Goal: Feedback & Contribution: Leave review/rating

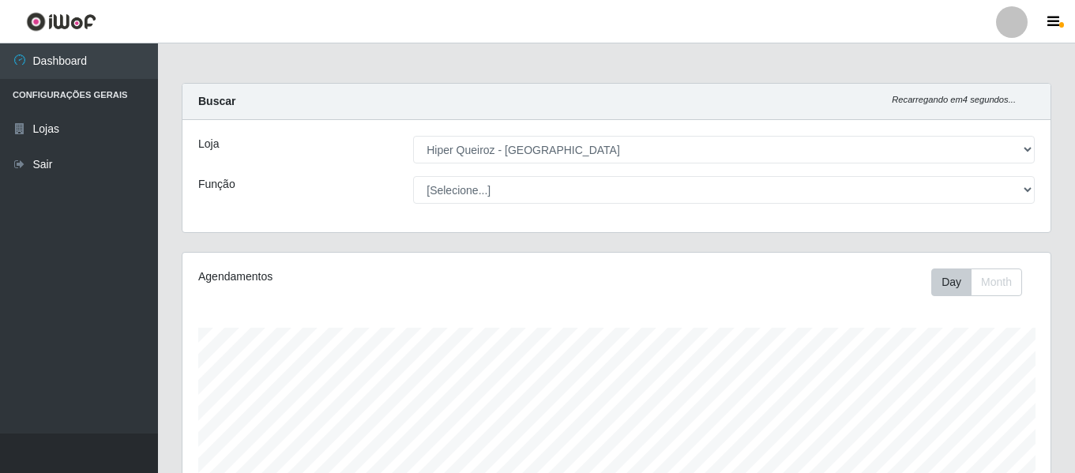
select select "497"
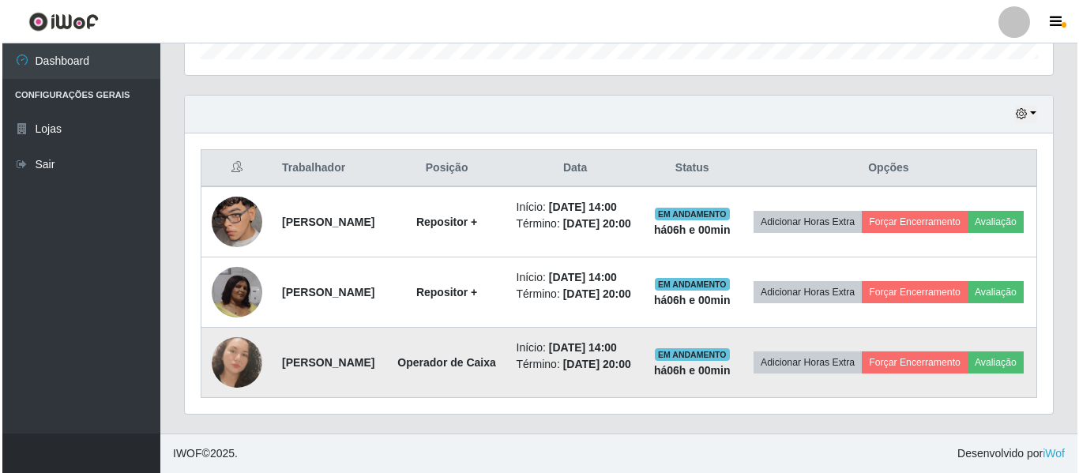
scroll to position [506, 0]
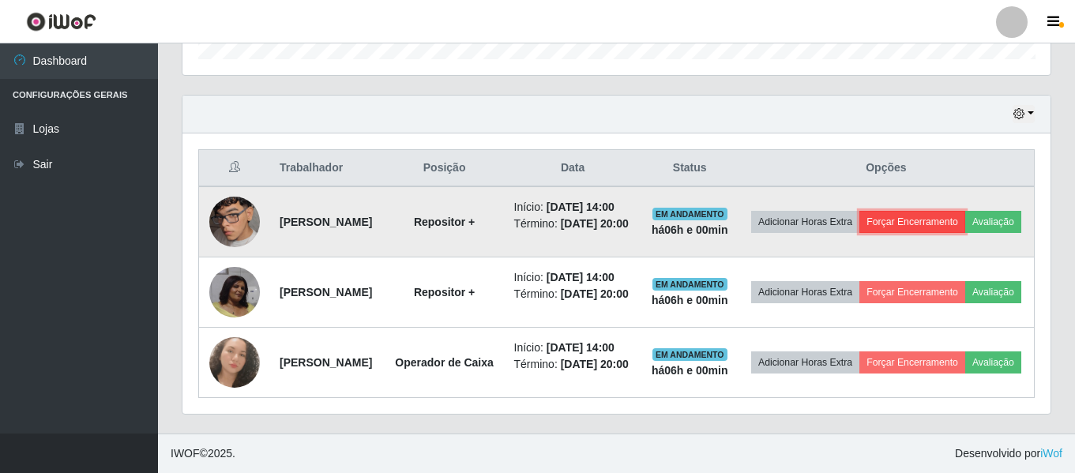
click at [951, 226] on button "Forçar Encerramento" at bounding box center [913, 222] width 106 height 22
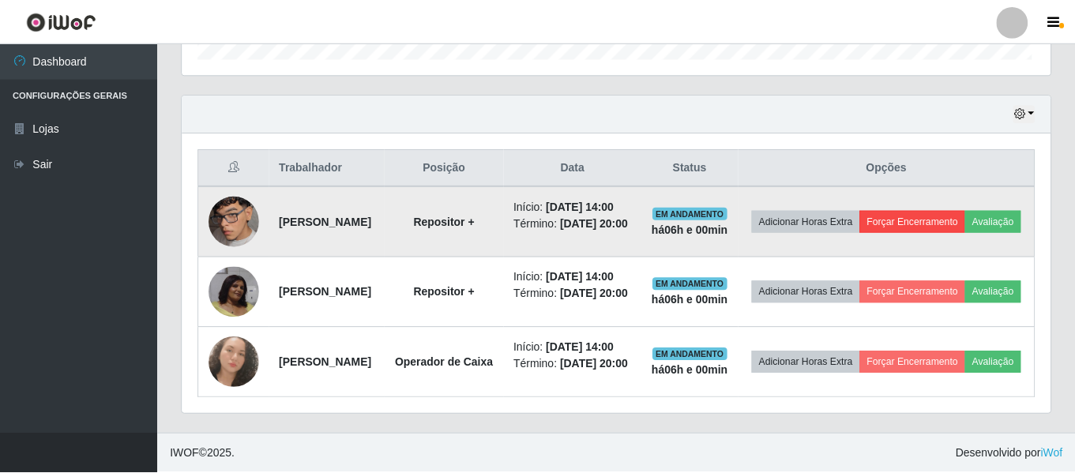
scroll to position [328, 860]
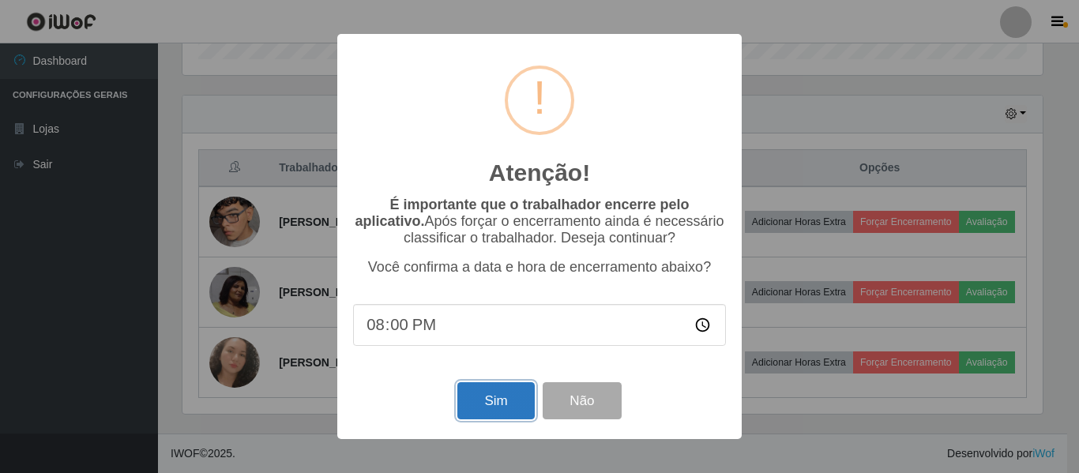
click at [509, 402] on button "Sim" at bounding box center [495, 400] width 77 height 37
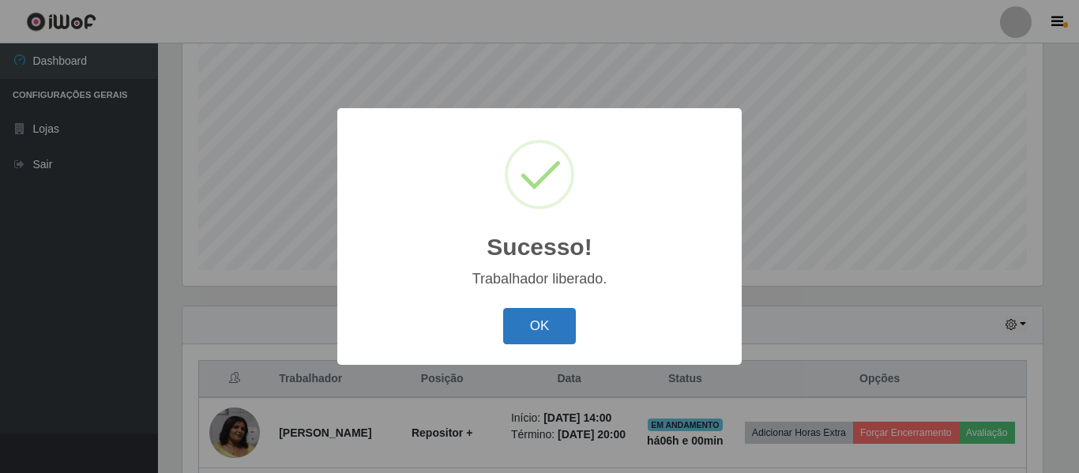
click at [548, 328] on button "OK" at bounding box center [539, 326] width 73 height 37
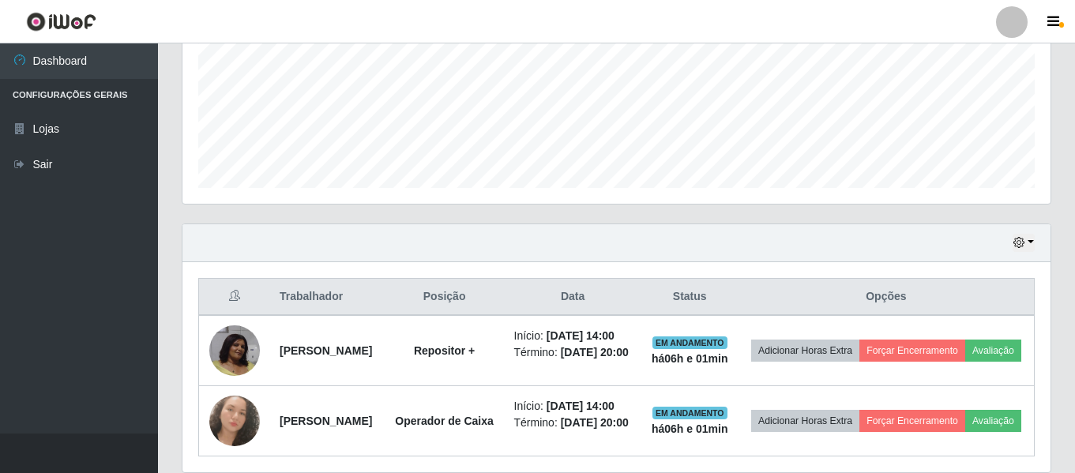
scroll to position [453, 0]
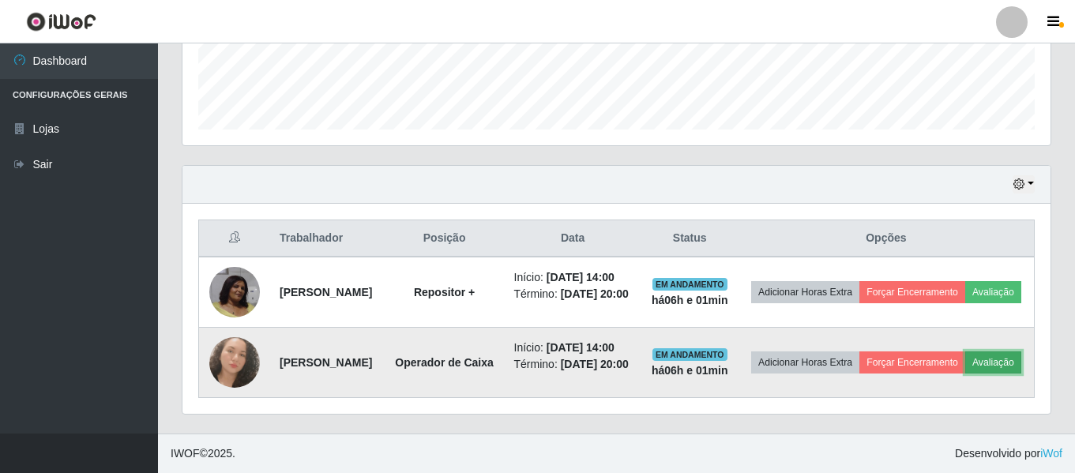
click at [966, 371] on button "Avaliação" at bounding box center [994, 363] width 56 height 22
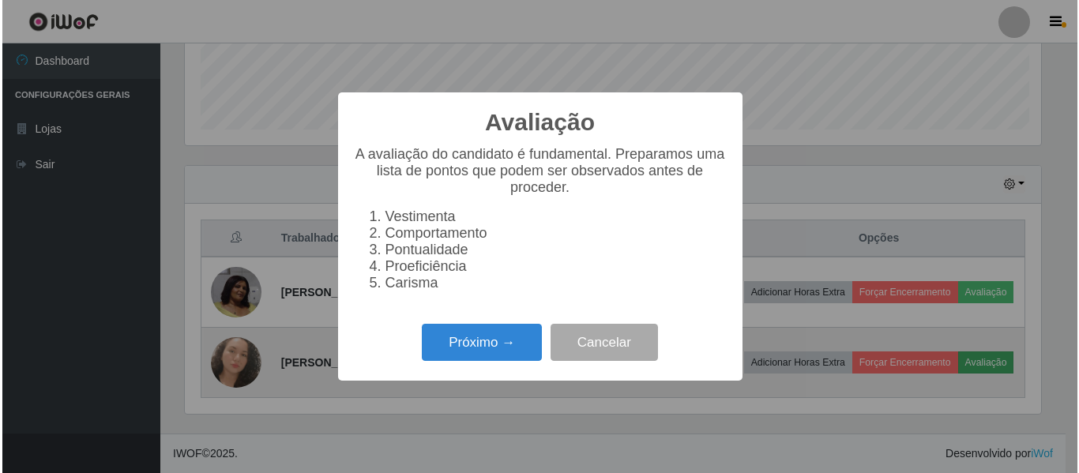
scroll to position [328, 860]
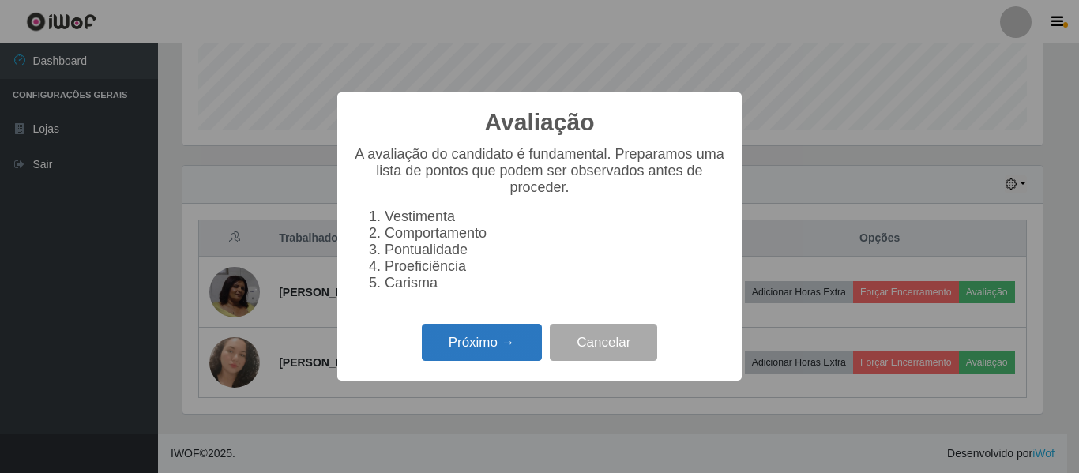
click at [469, 356] on button "Próximo →" at bounding box center [482, 342] width 120 height 37
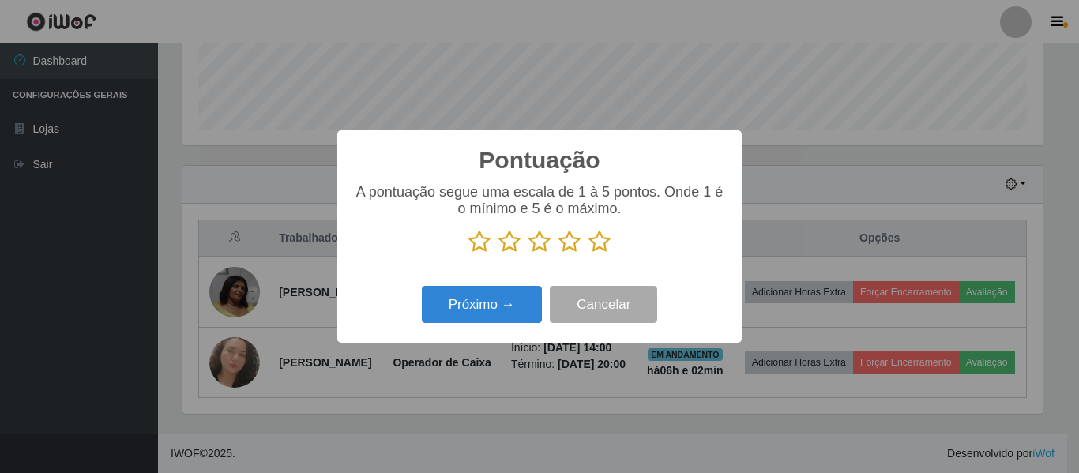
click at [598, 253] on icon at bounding box center [600, 242] width 22 height 24
click at [589, 254] on input "radio" at bounding box center [589, 254] width 0 height 0
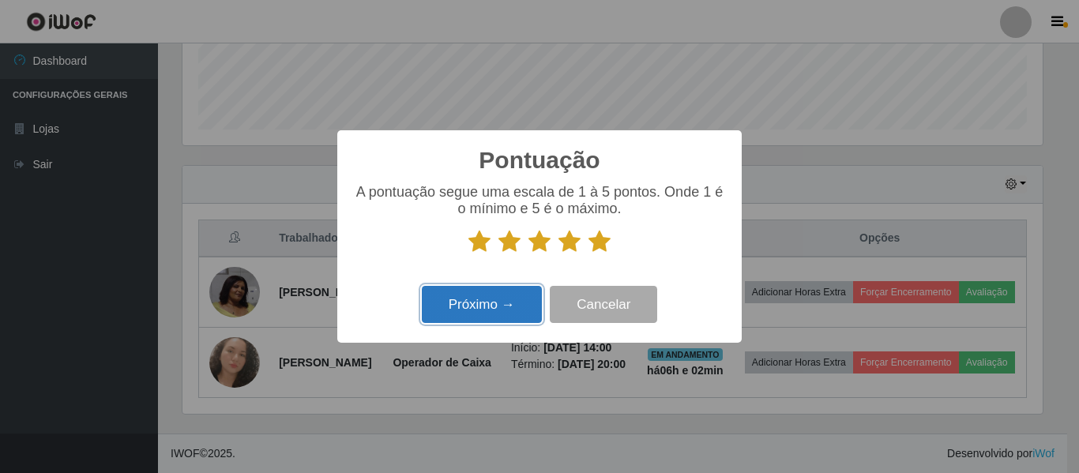
click at [505, 303] on button "Próximo →" at bounding box center [482, 304] width 120 height 37
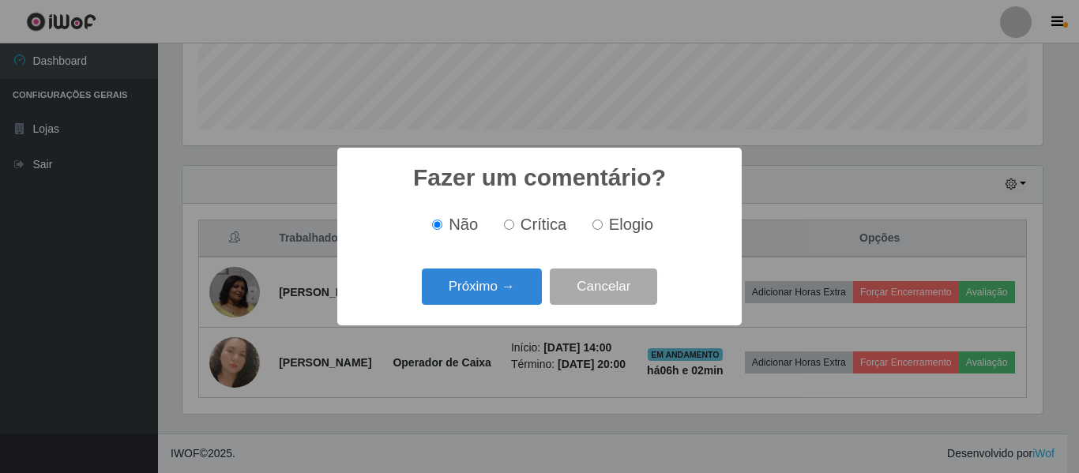
click at [623, 224] on span "Elogio" at bounding box center [631, 224] width 44 height 17
click at [603, 224] on input "Elogio" at bounding box center [598, 225] width 10 height 10
radio input "true"
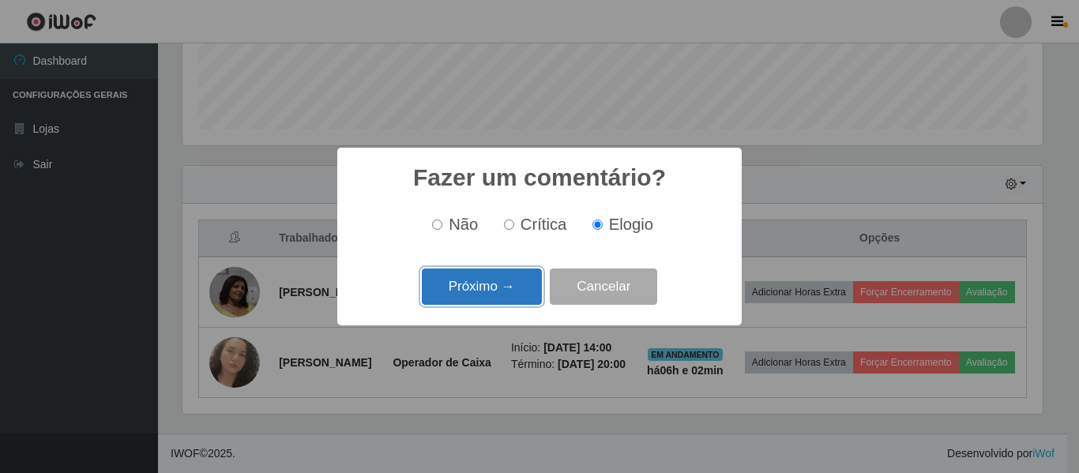
click at [506, 280] on button "Próximo →" at bounding box center [482, 287] width 120 height 37
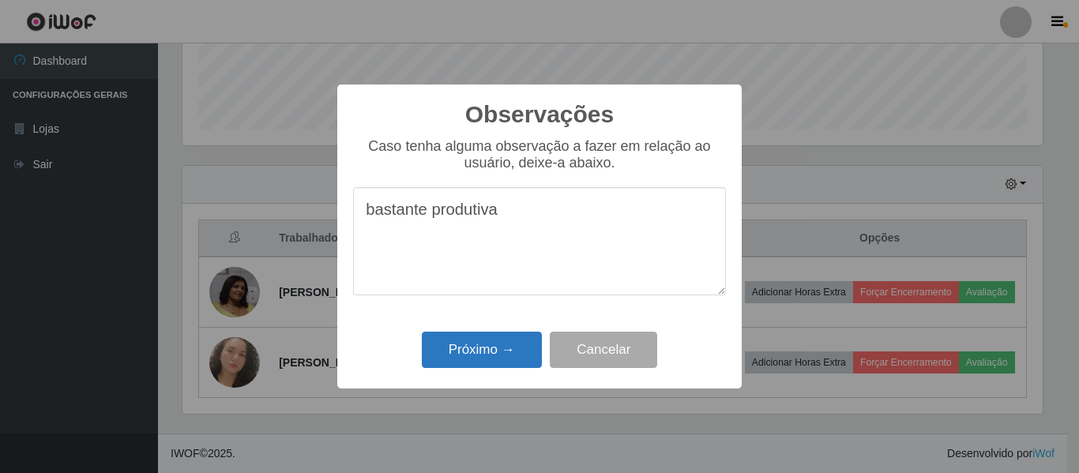
type textarea "bastante produtiva"
click at [475, 333] on button "Próximo →" at bounding box center [482, 350] width 120 height 37
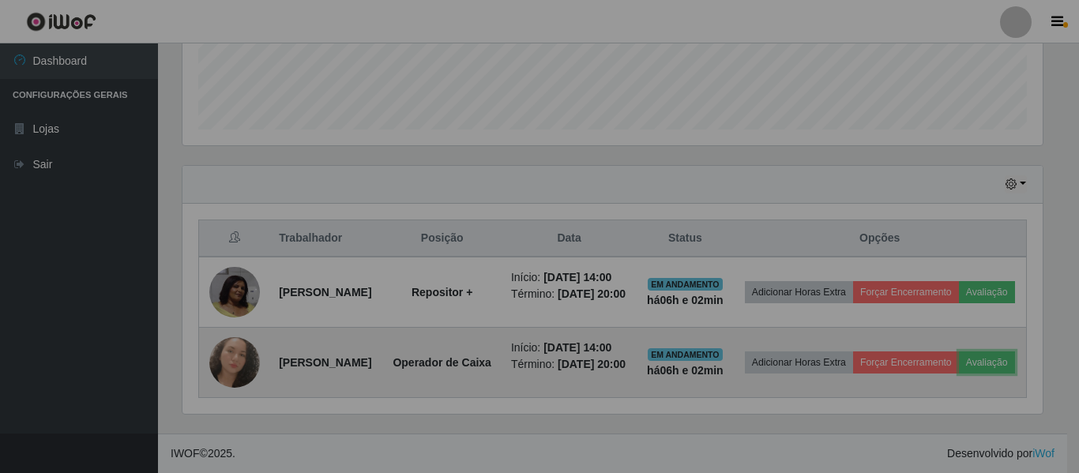
scroll to position [328, 868]
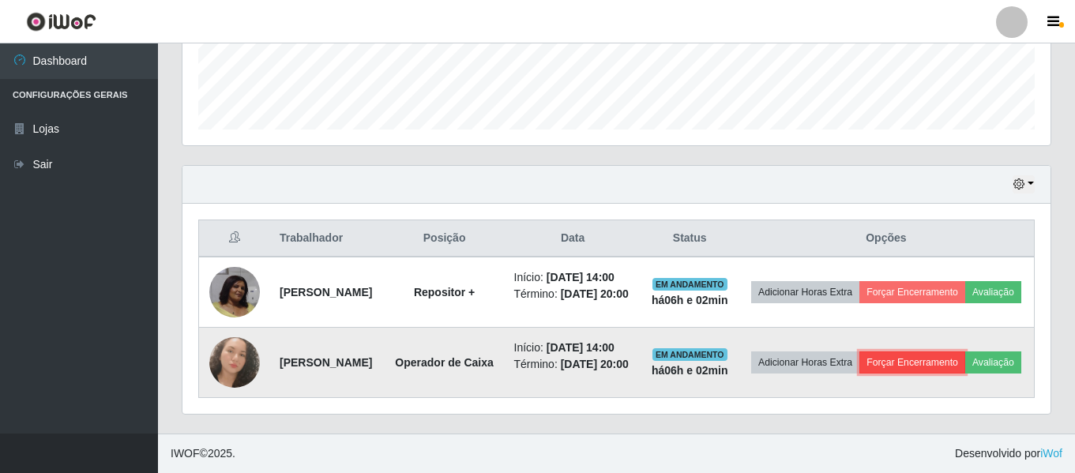
click at [943, 352] on button "Forçar Encerramento" at bounding box center [913, 363] width 106 height 22
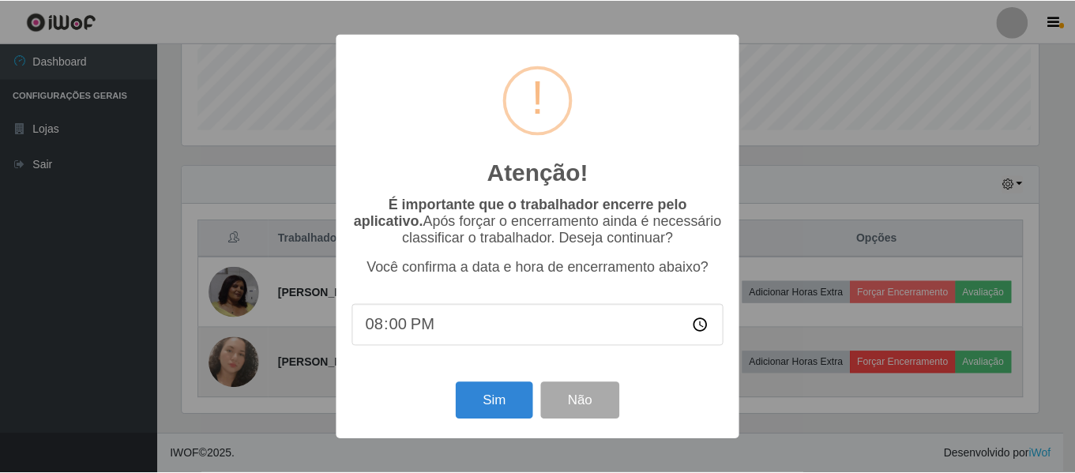
scroll to position [328, 860]
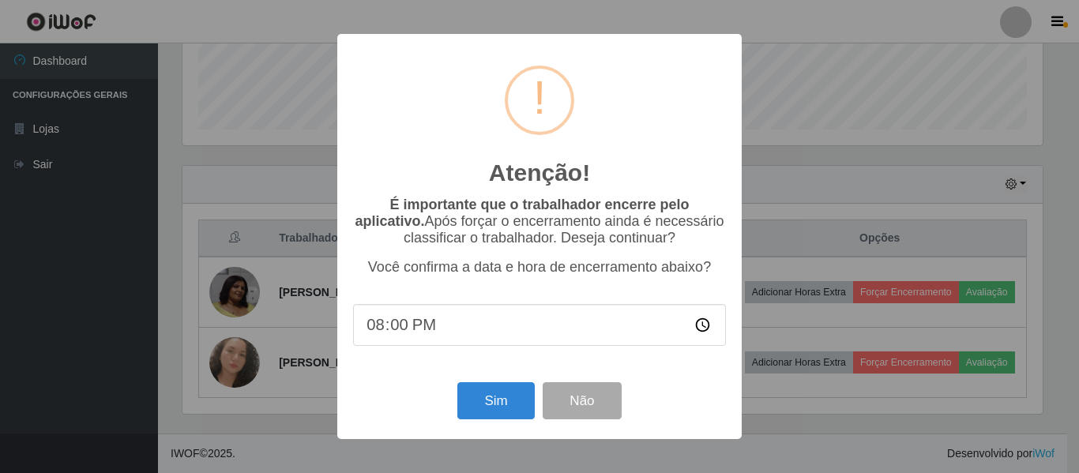
click at [429, 329] on input "20:00" at bounding box center [539, 325] width 373 height 42
click at [415, 329] on input "20:00" at bounding box center [539, 325] width 373 height 42
click at [405, 330] on input "20:00" at bounding box center [539, 325] width 373 height 42
type input "20:02"
click at [480, 403] on button "Sim" at bounding box center [495, 400] width 77 height 37
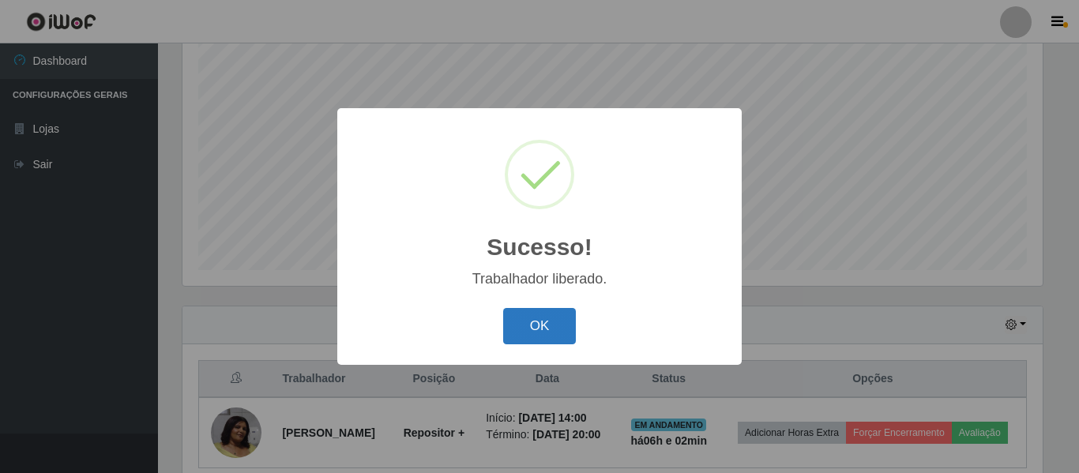
click at [551, 325] on button "OK" at bounding box center [539, 326] width 73 height 37
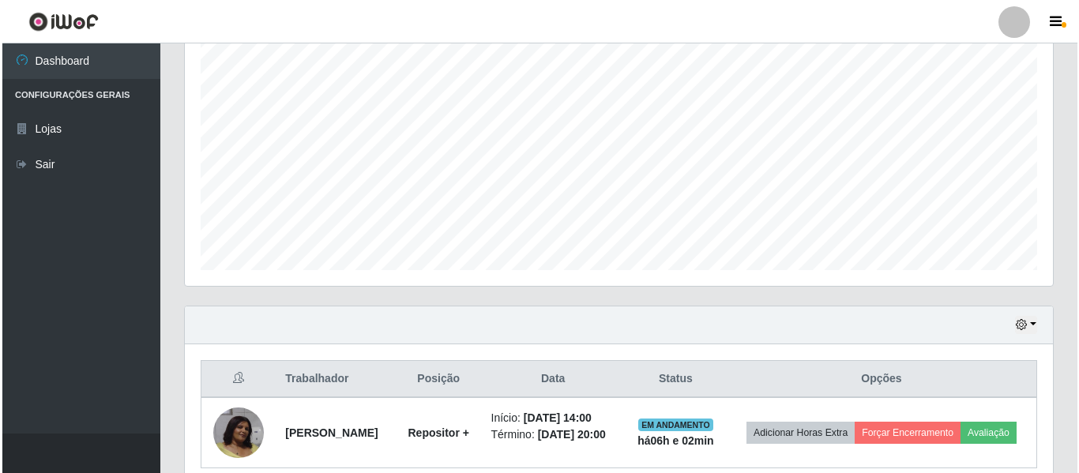
scroll to position [374, 0]
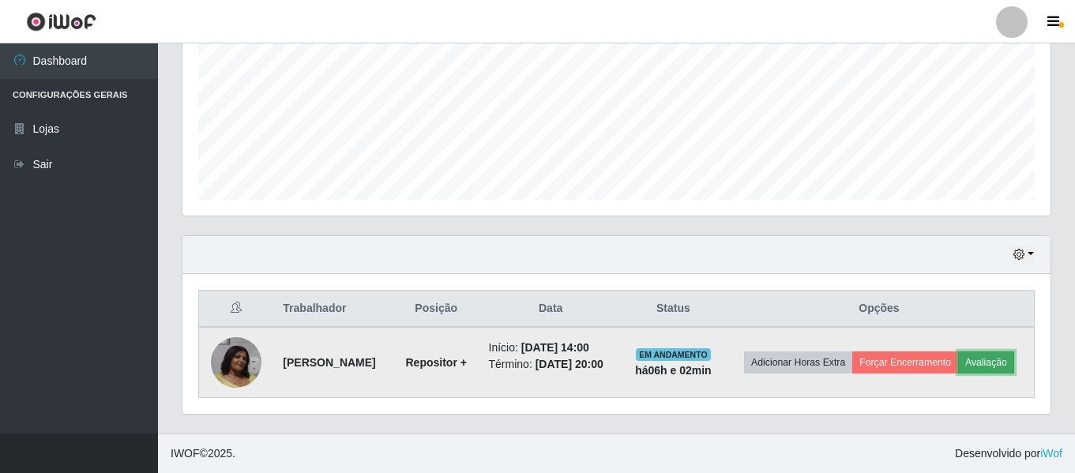
click at [958, 371] on button "Avaliação" at bounding box center [986, 363] width 56 height 22
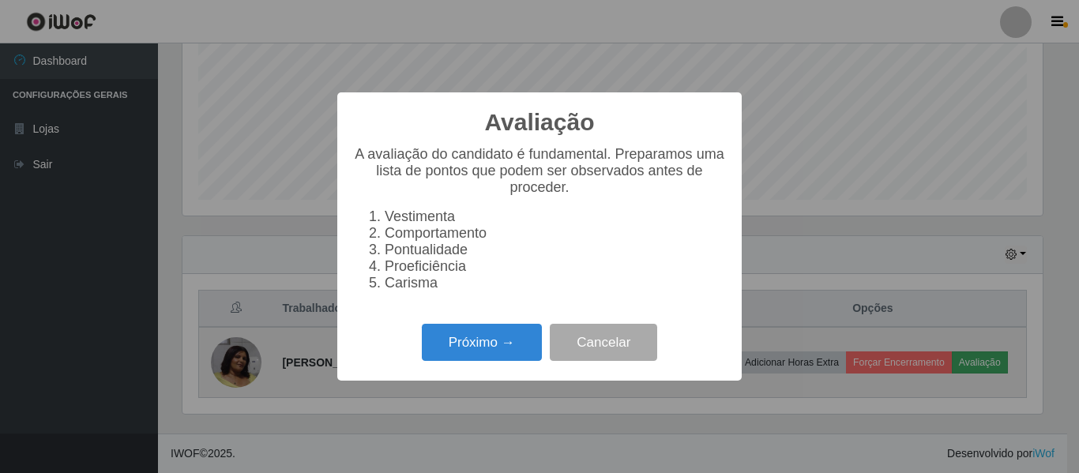
scroll to position [328, 860]
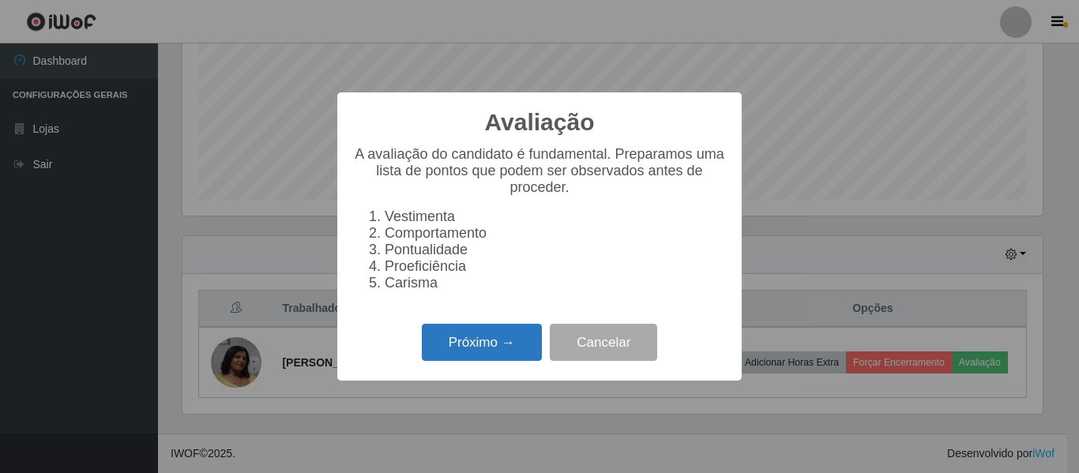
click at [498, 358] on button "Próximo →" at bounding box center [482, 342] width 120 height 37
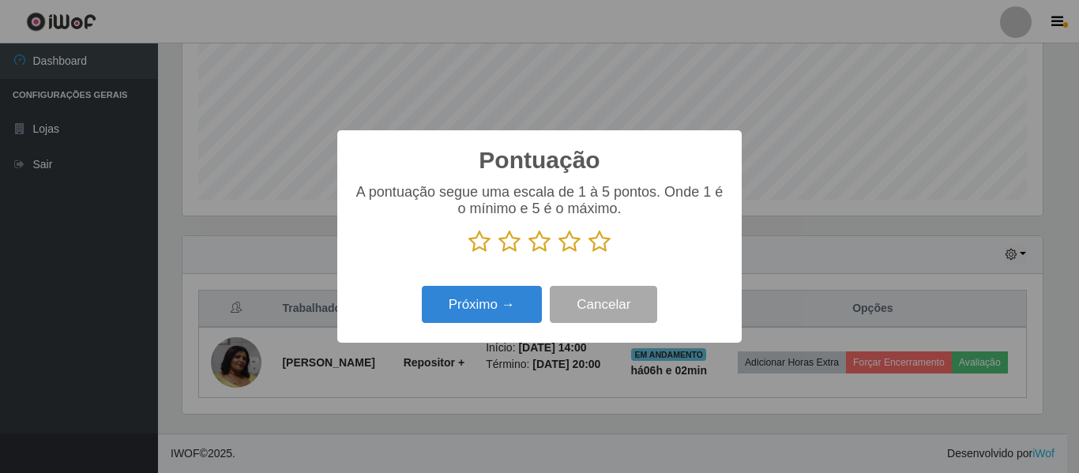
scroll to position [789782, 789250]
click at [608, 248] on icon at bounding box center [600, 242] width 22 height 24
click at [589, 254] on input "radio" at bounding box center [589, 254] width 0 height 0
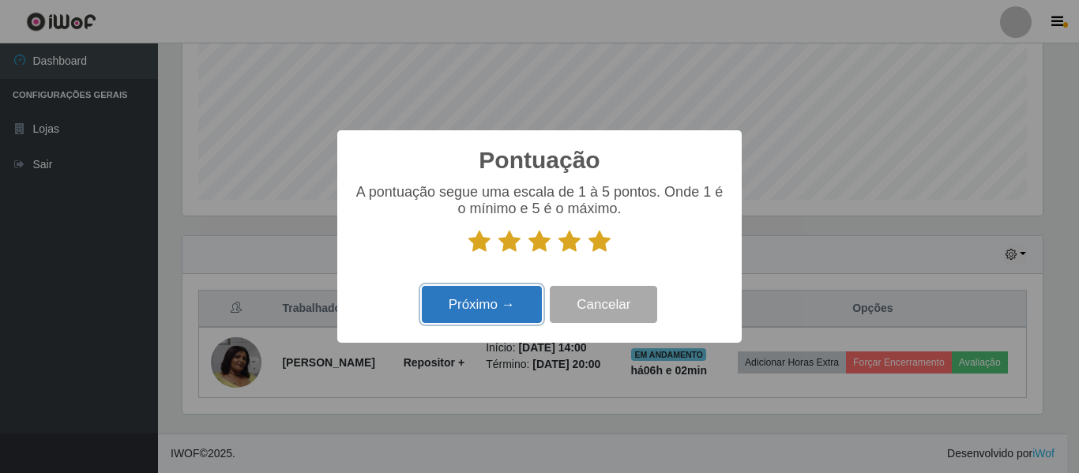
click at [501, 299] on button "Próximo →" at bounding box center [482, 304] width 120 height 37
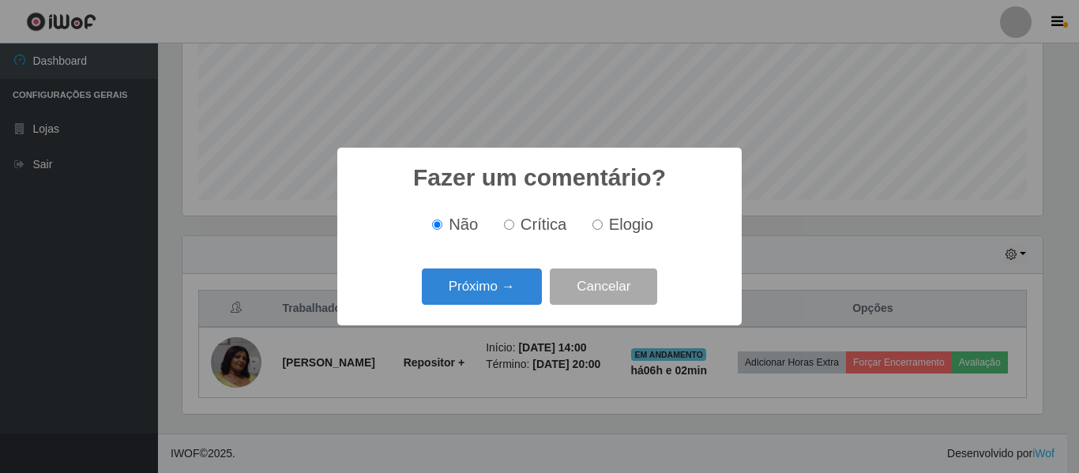
click at [632, 230] on span "Elogio" at bounding box center [631, 224] width 44 height 17
click at [603, 230] on input "Elogio" at bounding box center [598, 225] width 10 height 10
radio input "true"
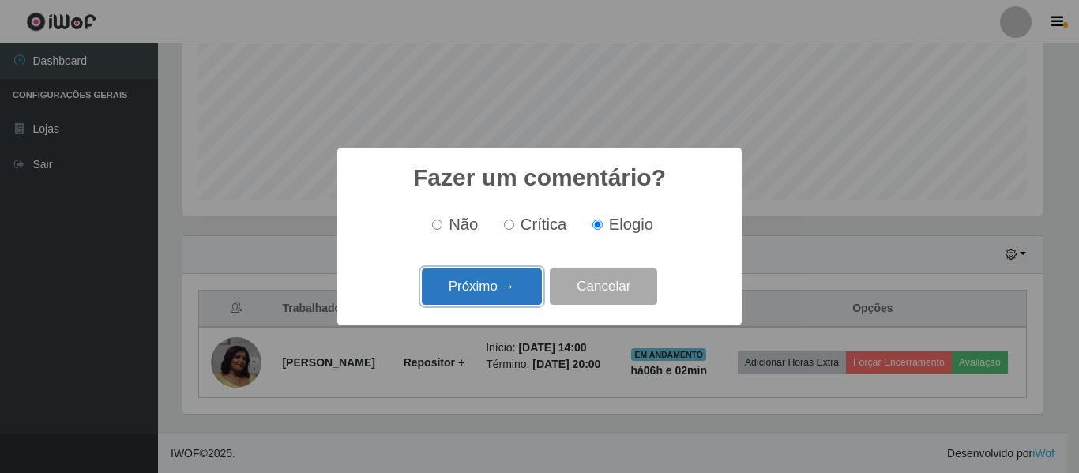
click at [497, 291] on button "Próximo →" at bounding box center [482, 287] width 120 height 37
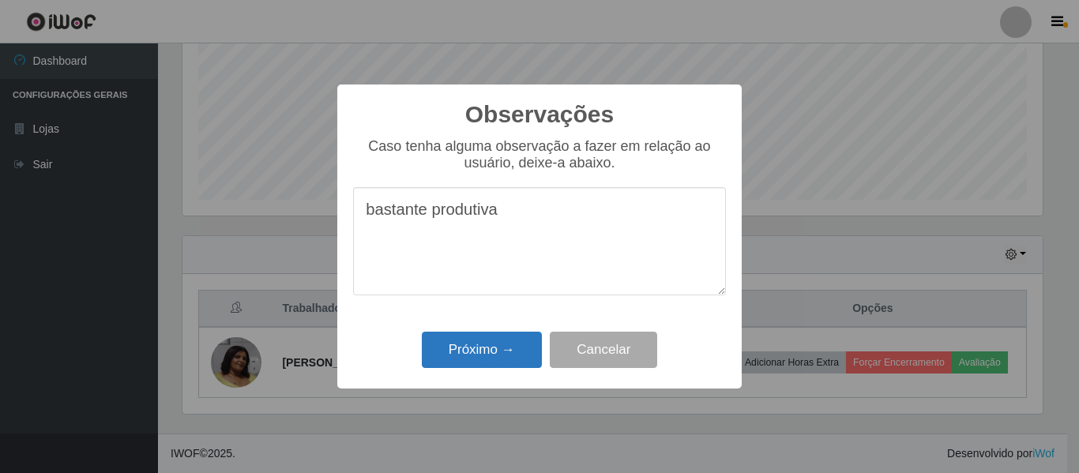
type textarea "bastante produtiva"
click at [487, 350] on button "Próximo →" at bounding box center [482, 350] width 120 height 37
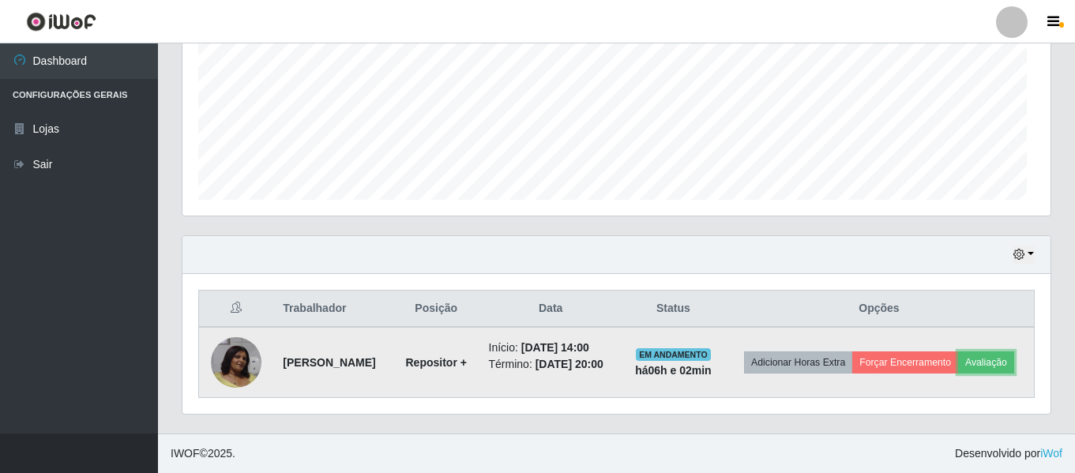
scroll to position [328, 868]
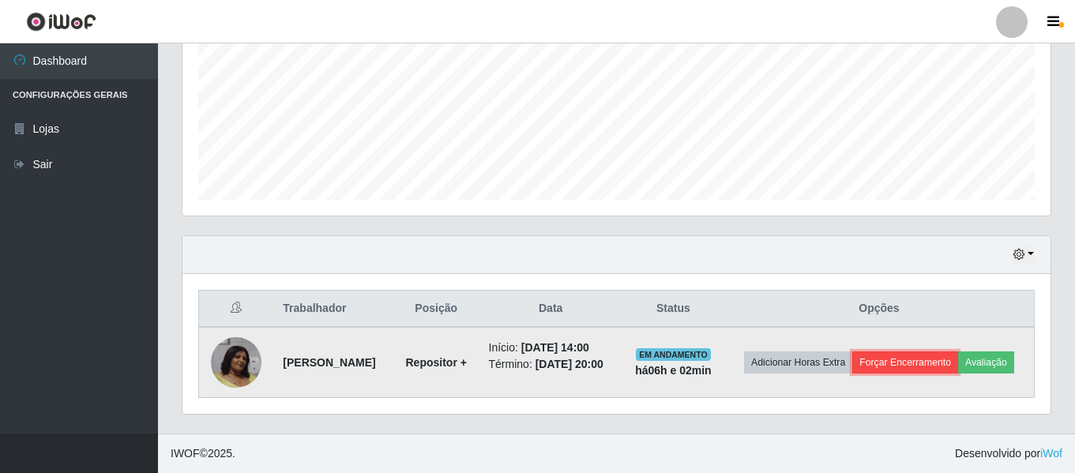
click at [939, 352] on button "Forçar Encerramento" at bounding box center [906, 363] width 106 height 22
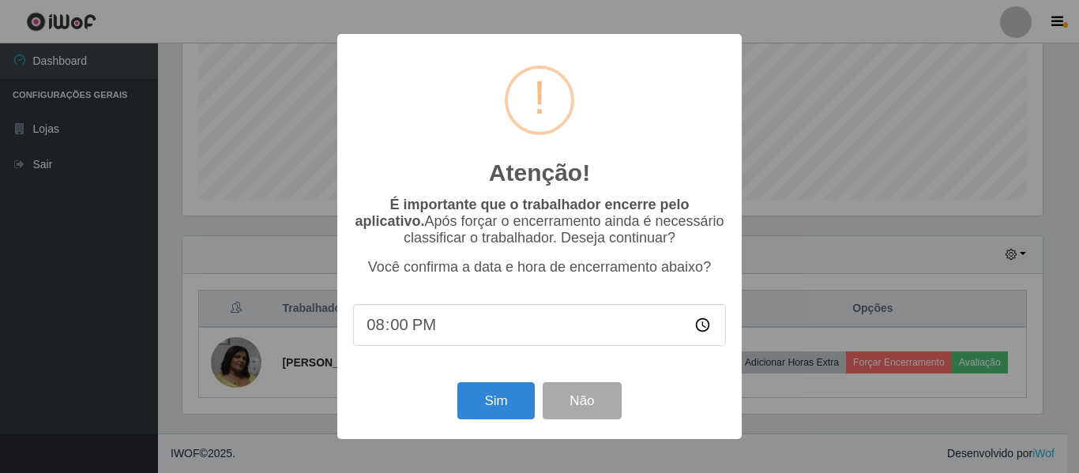
drag, startPoint x: 478, startPoint y: 340, endPoint x: 464, endPoint y: 340, distance: 14.2
click at [466, 340] on input "20:00" at bounding box center [539, 325] width 373 height 42
click at [416, 334] on input "20:00" at bounding box center [539, 325] width 373 height 42
click at [406, 334] on input "20:00" at bounding box center [539, 325] width 373 height 42
click at [403, 333] on input "20:00" at bounding box center [539, 325] width 373 height 42
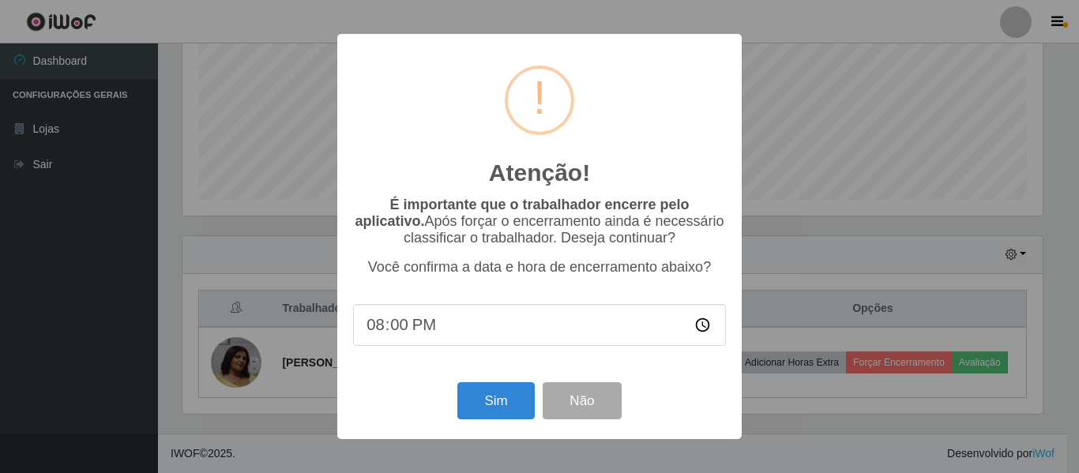
type input "20:02"
click at [483, 389] on button "Sim" at bounding box center [495, 400] width 77 height 37
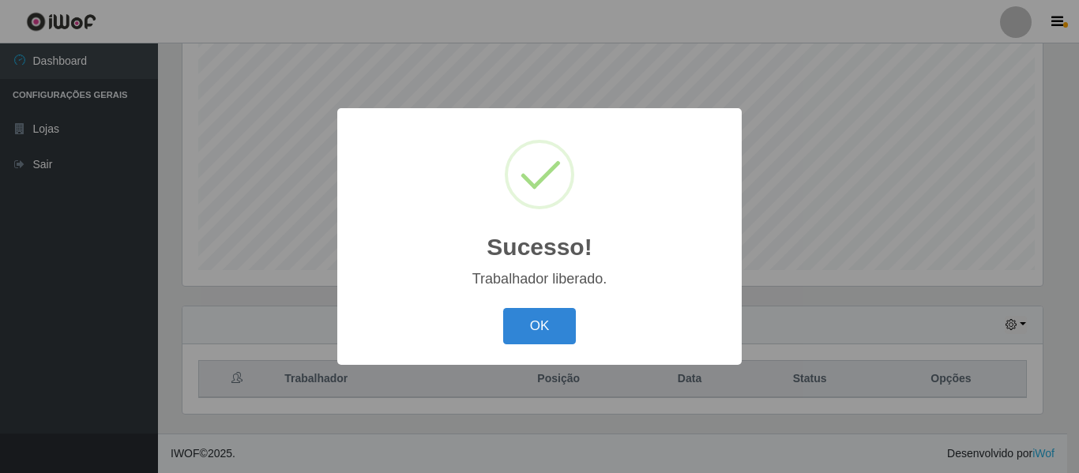
scroll to position [0, 0]
click at [552, 337] on button "OK" at bounding box center [539, 326] width 73 height 37
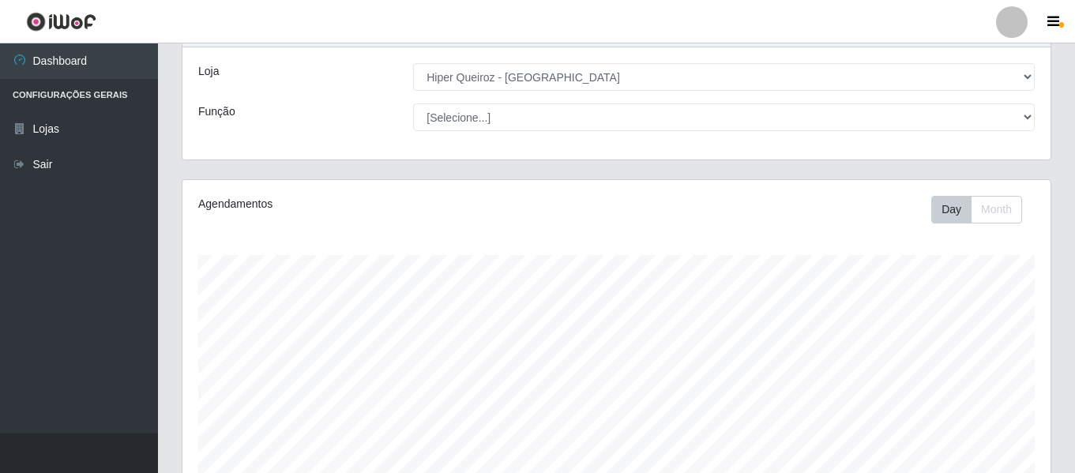
scroll to position [58, 0]
